Goal: Task Accomplishment & Management: Use online tool/utility

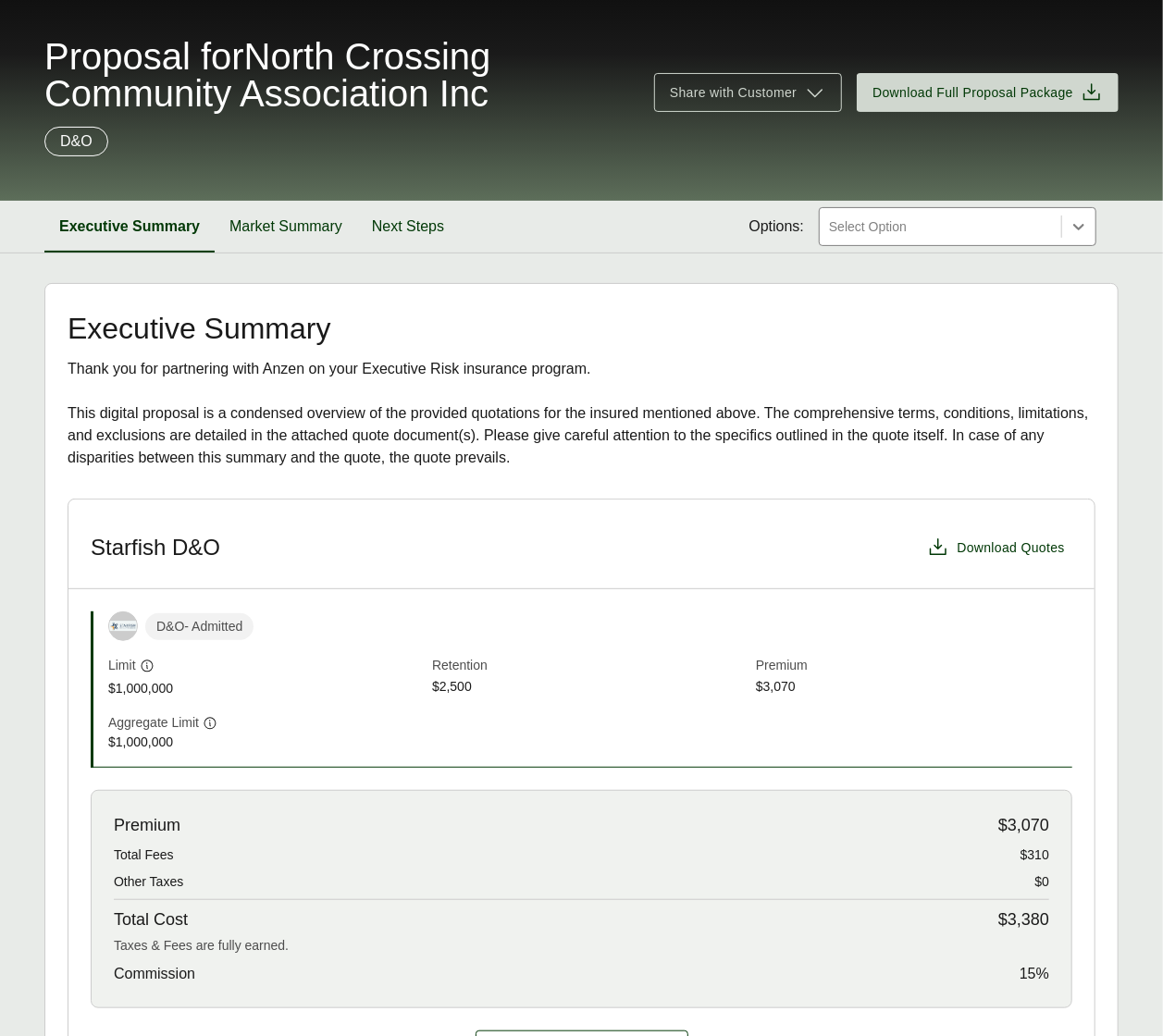
scroll to position [98, 0]
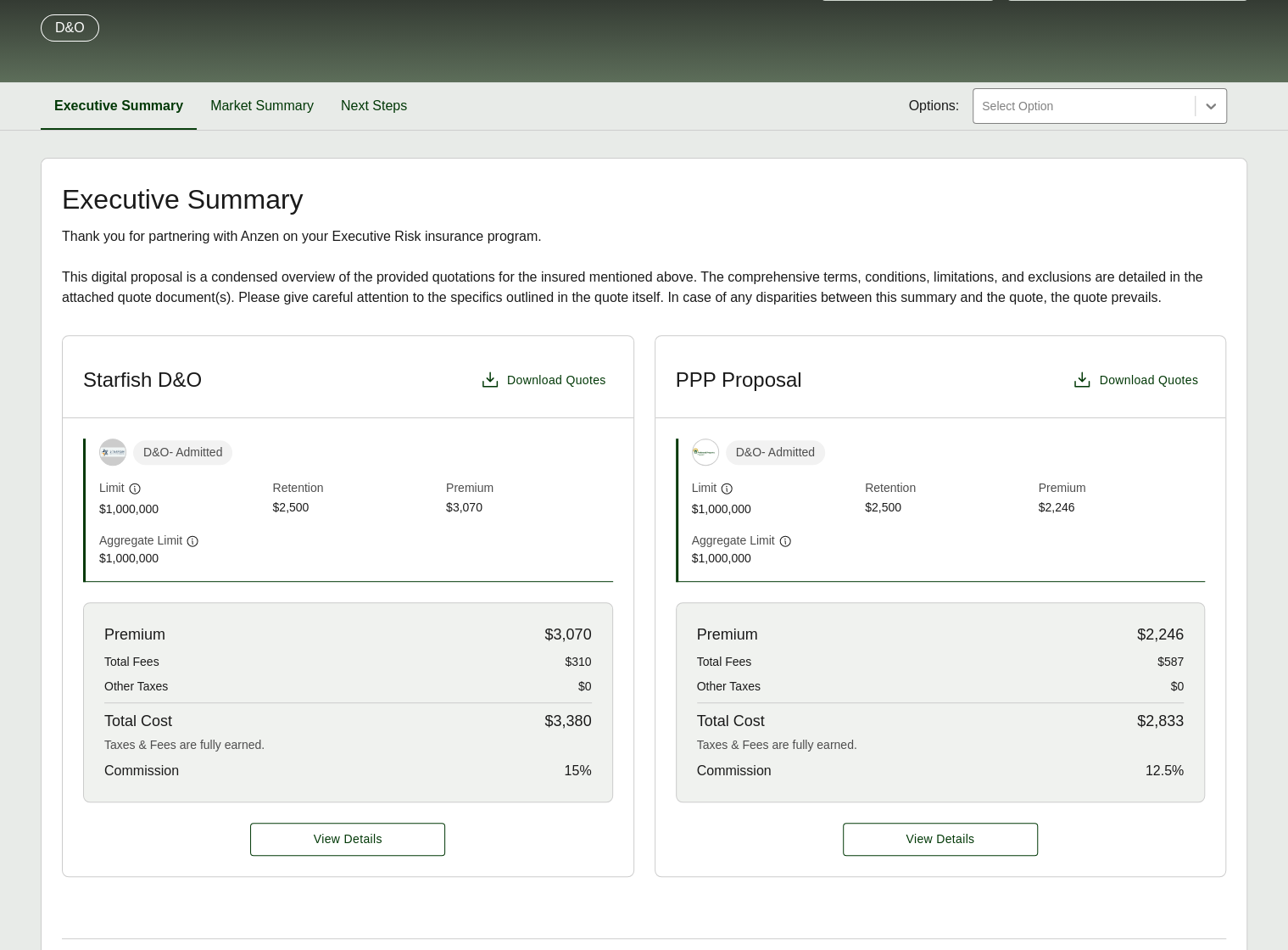
scroll to position [177, 0]
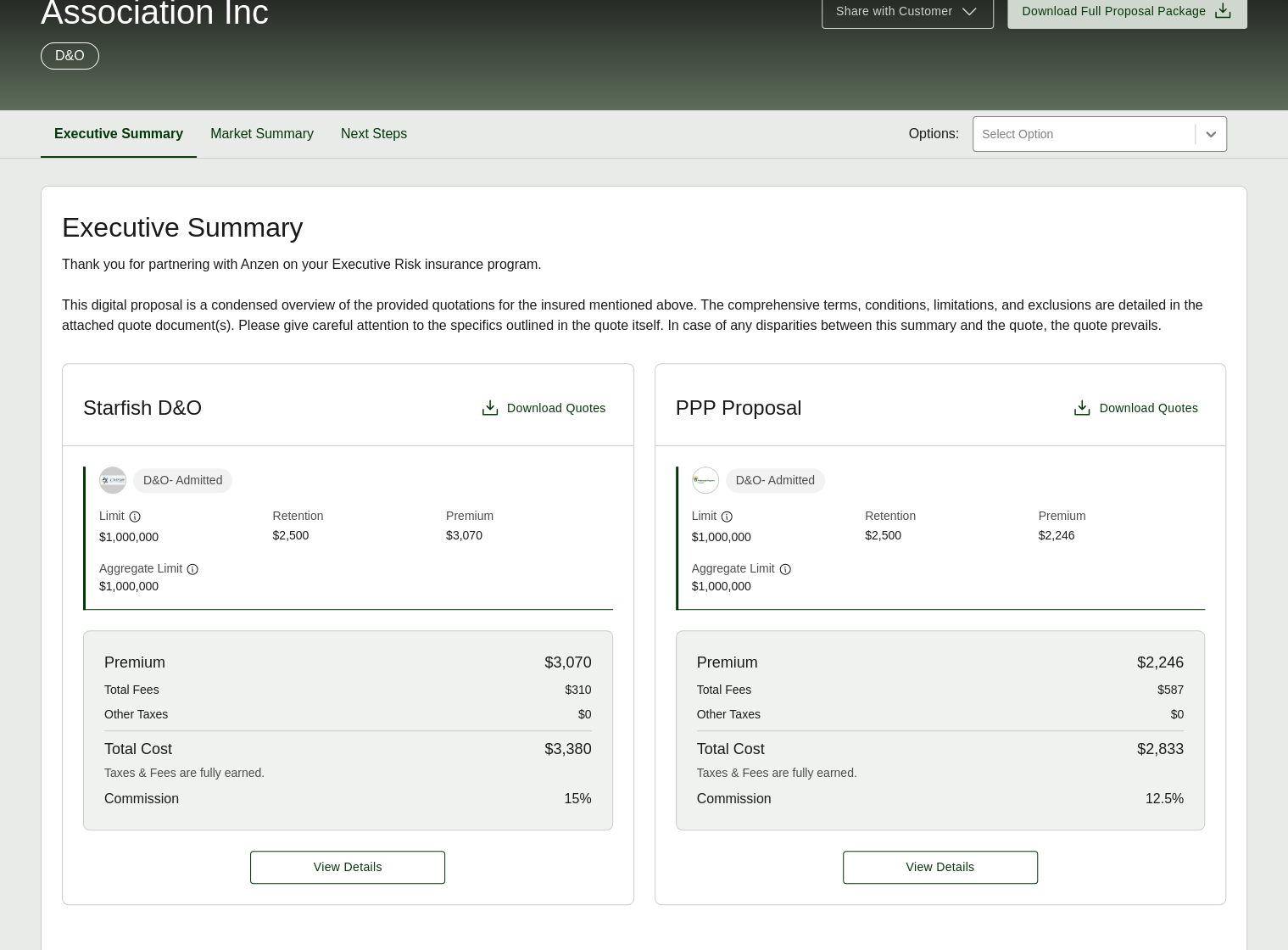
scroll to position [163, 0]
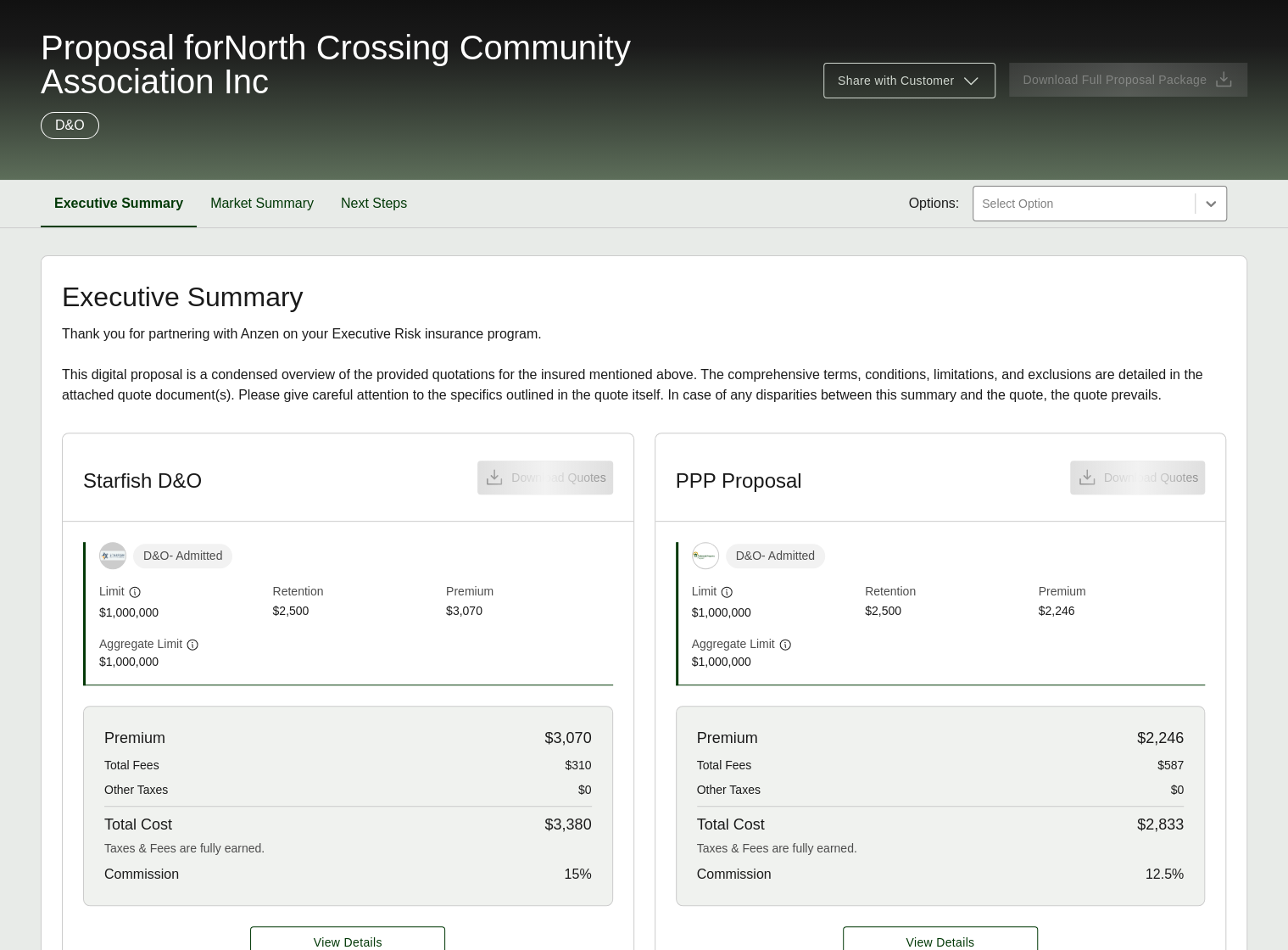
scroll to position [90, 0]
